Goal: Task Accomplishment & Management: Manage account settings

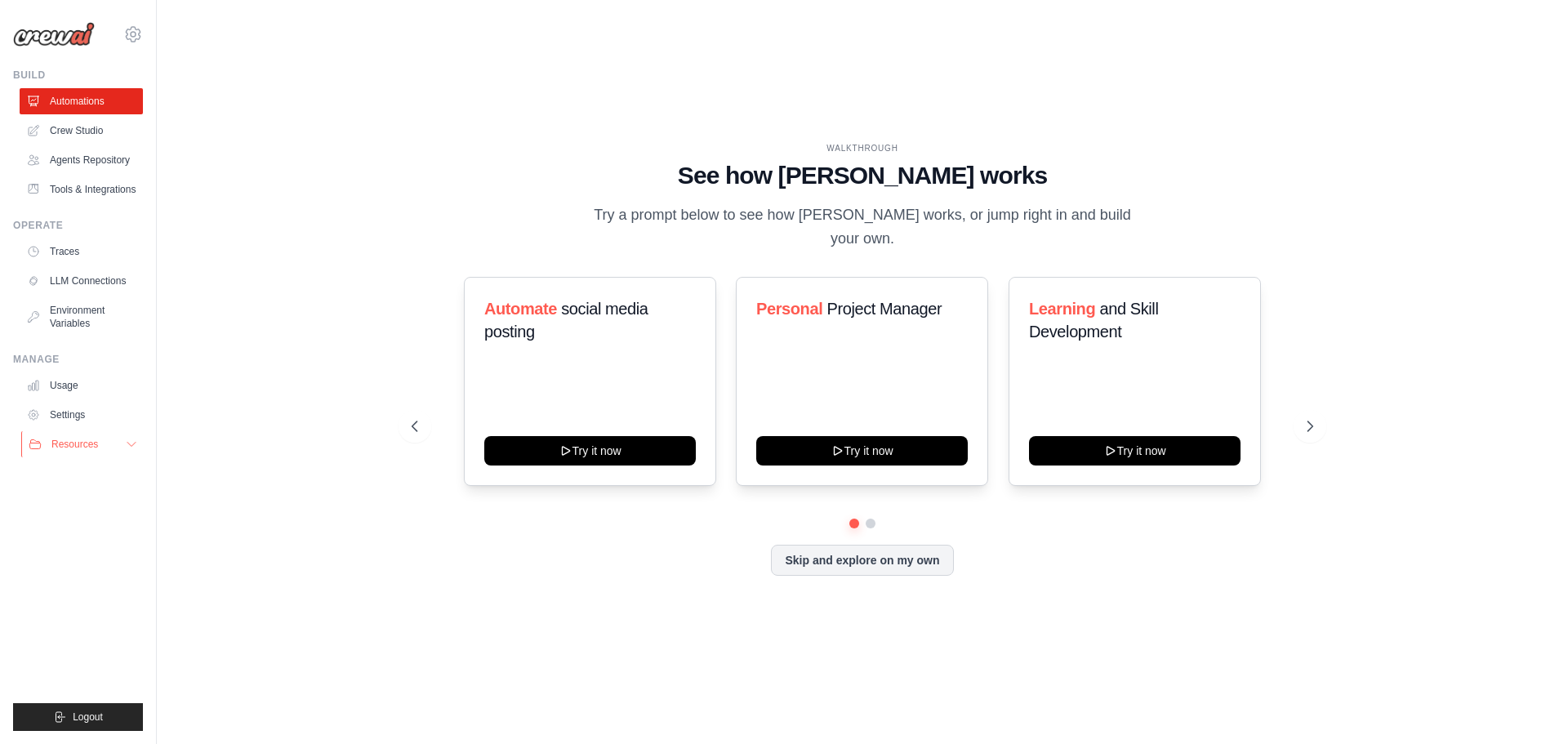
click at [65, 447] on span "Resources" at bounding box center [75, 444] width 47 height 13
click at [70, 388] on link "Usage" at bounding box center [82, 385] width 123 height 26
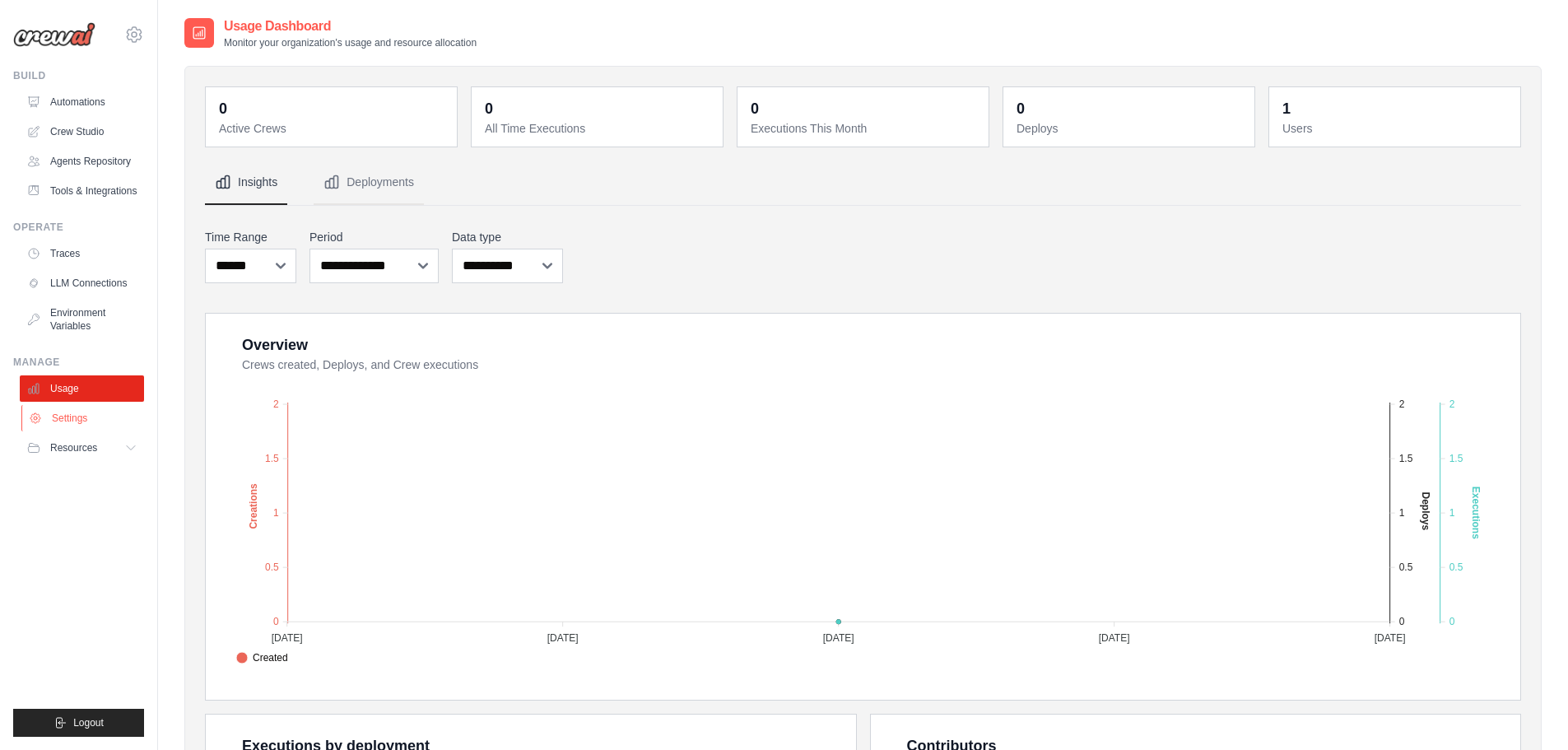
click at [65, 419] on link "Settings" at bounding box center [83, 418] width 124 height 26
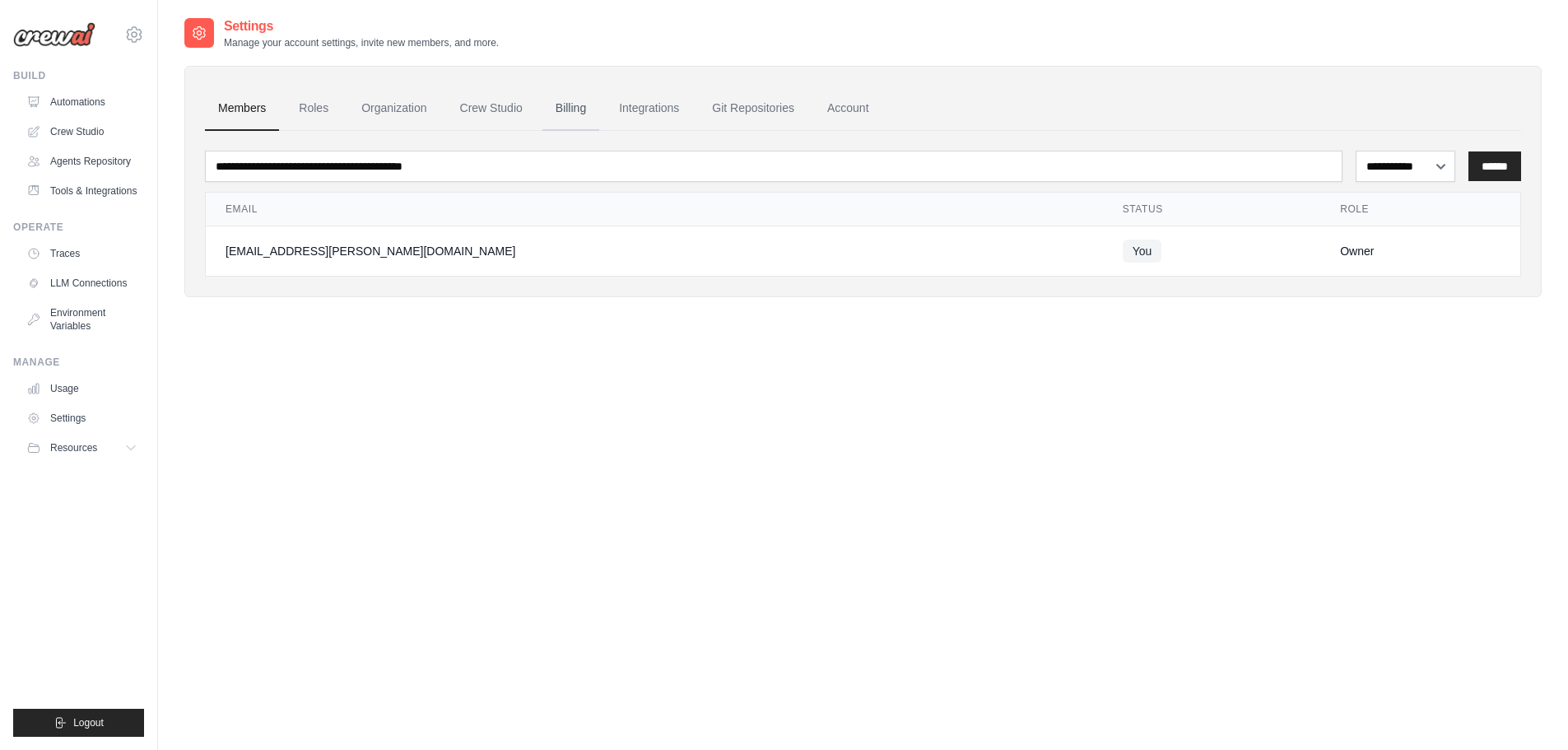
click at [566, 117] on link "Billing" at bounding box center [571, 108] width 57 height 45
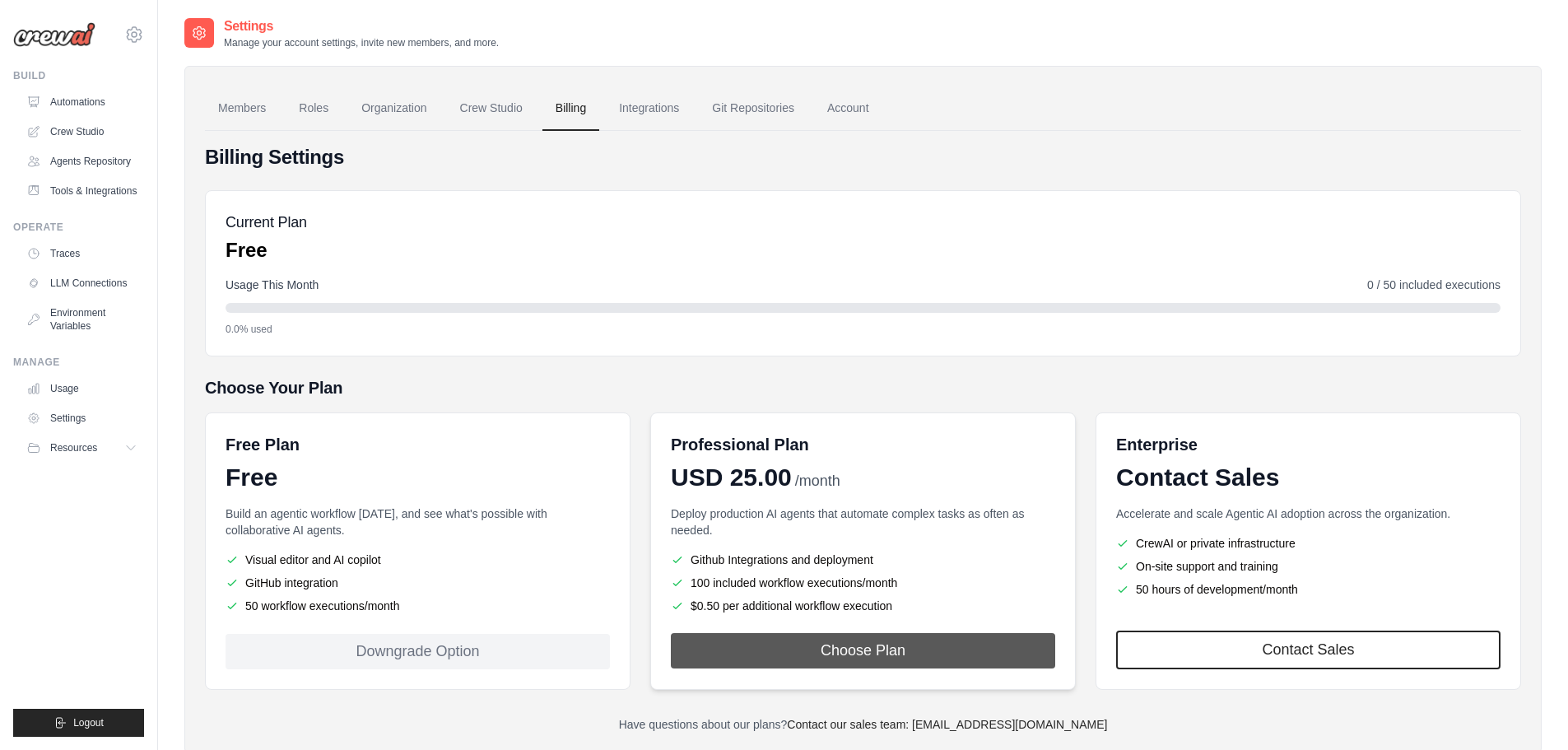
click at [791, 644] on button "Choose Plan" at bounding box center [864, 650] width 385 height 35
